Goal: Entertainment & Leisure: Consume media (video, audio)

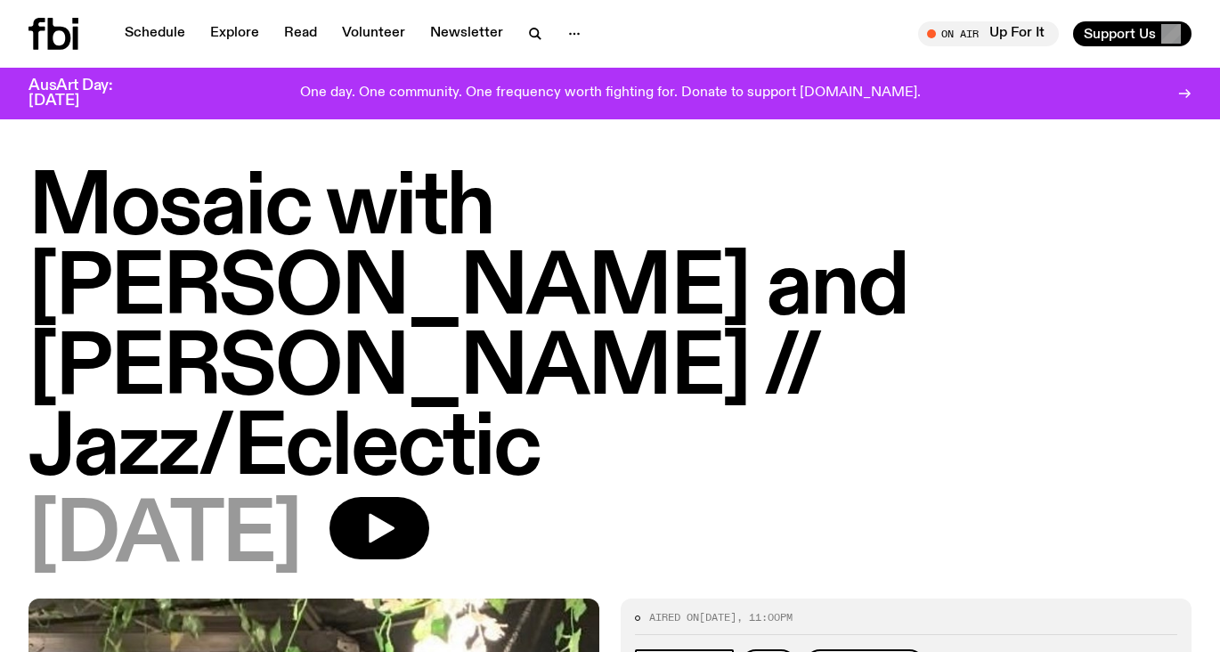
click at [275, 228] on h1 "Mosaic with [PERSON_NAME] and [PERSON_NAME] // Jazz/Eclectic" at bounding box center [609, 329] width 1163 height 320
click at [215, 178] on h1 "Mosaic with [PERSON_NAME] and [PERSON_NAME] // Jazz/Eclectic" at bounding box center [609, 329] width 1163 height 320
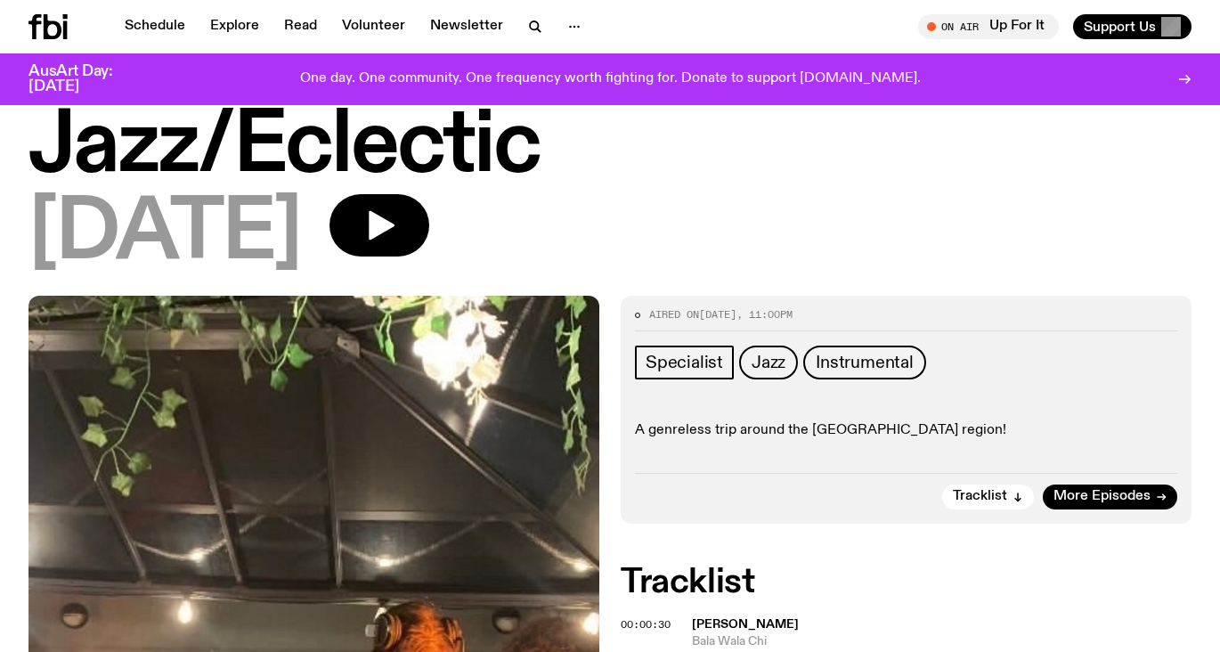
scroll to position [293, 0]
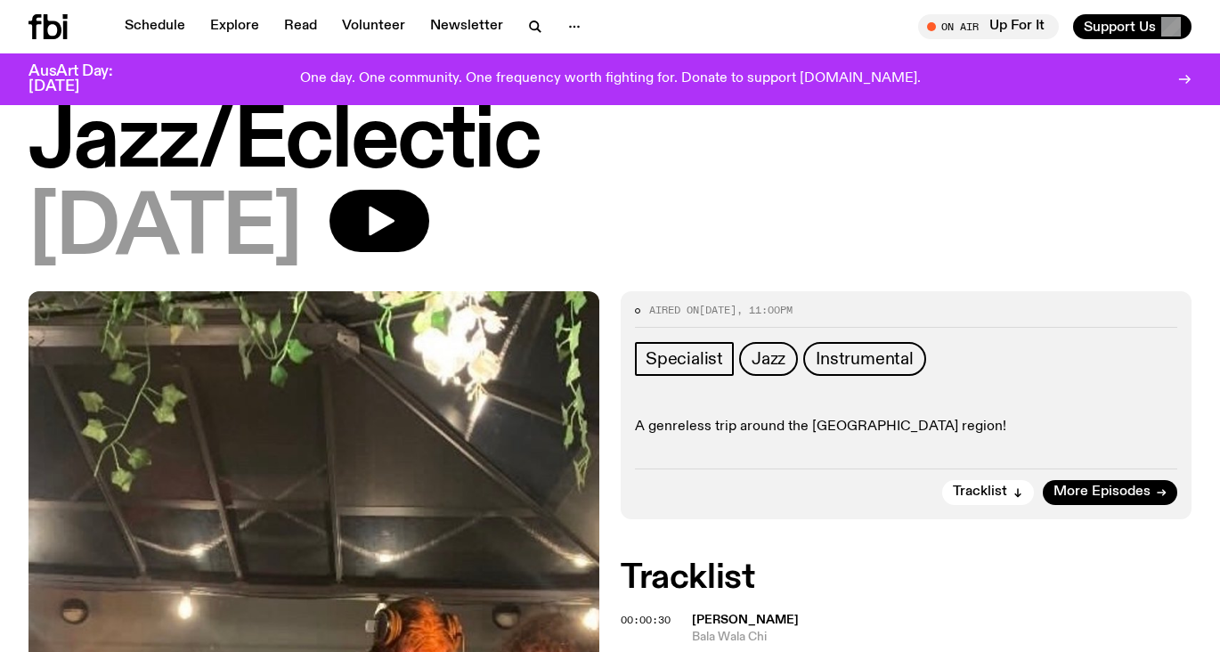
click at [65, 36] on icon at bounding box center [65, 30] width 4 height 18
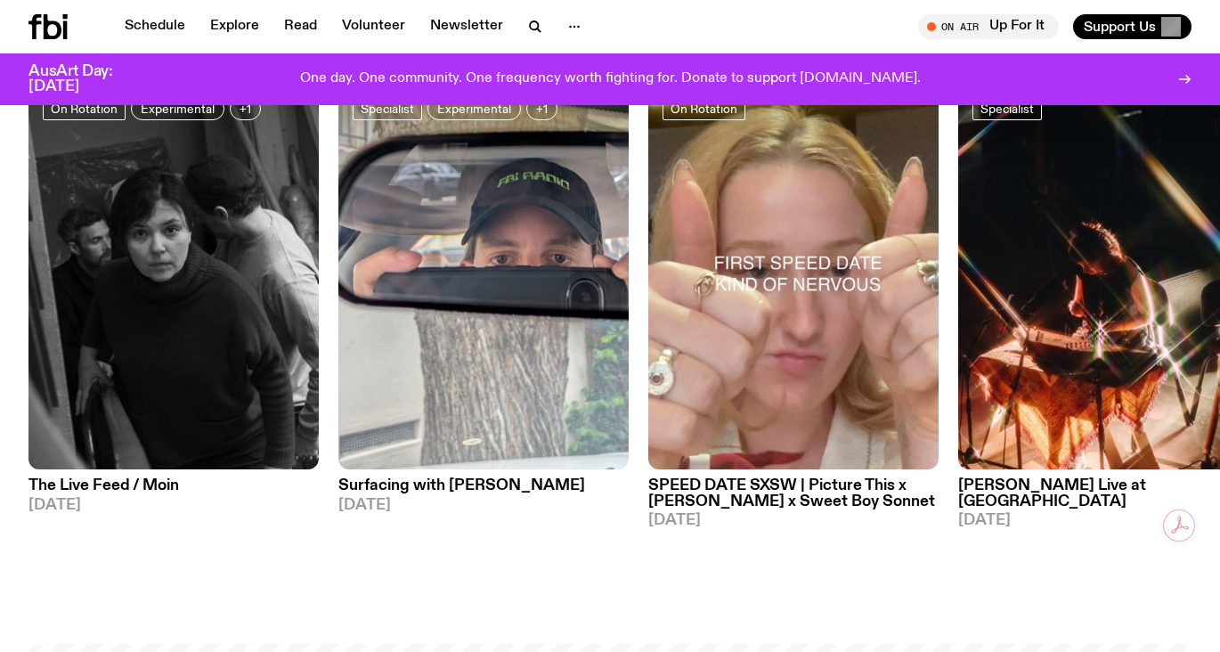
scroll to position [809, 0]
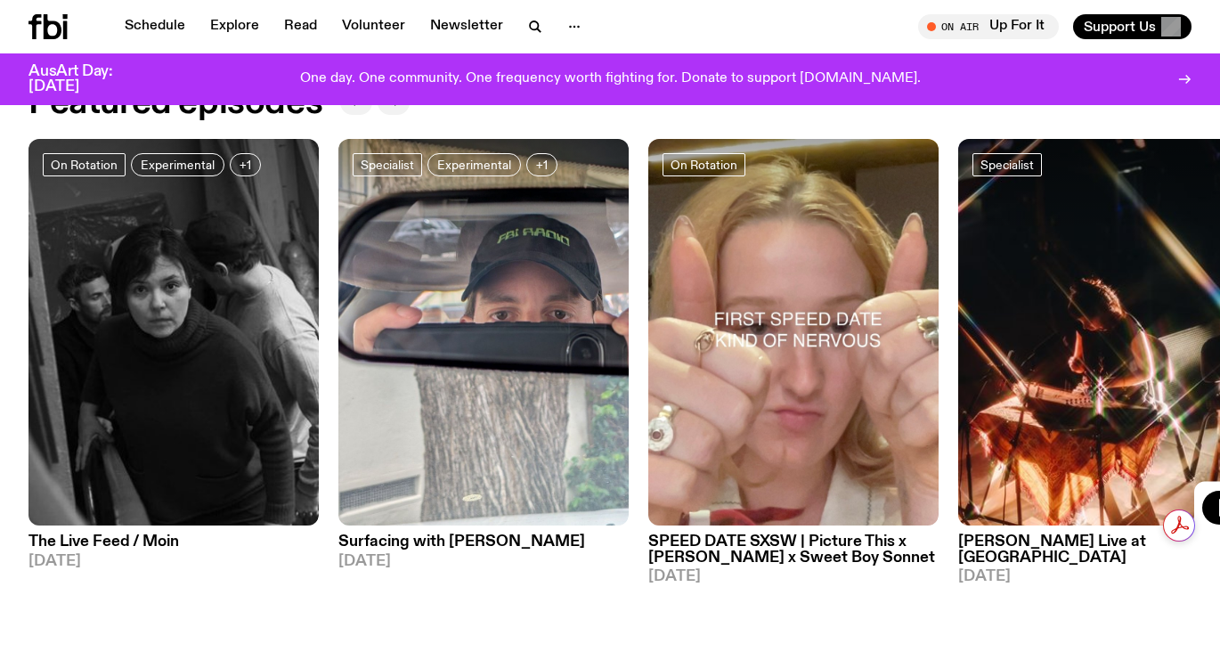
click at [1058, 479] on img at bounding box center [1103, 332] width 290 height 387
